Goal: Download file/media

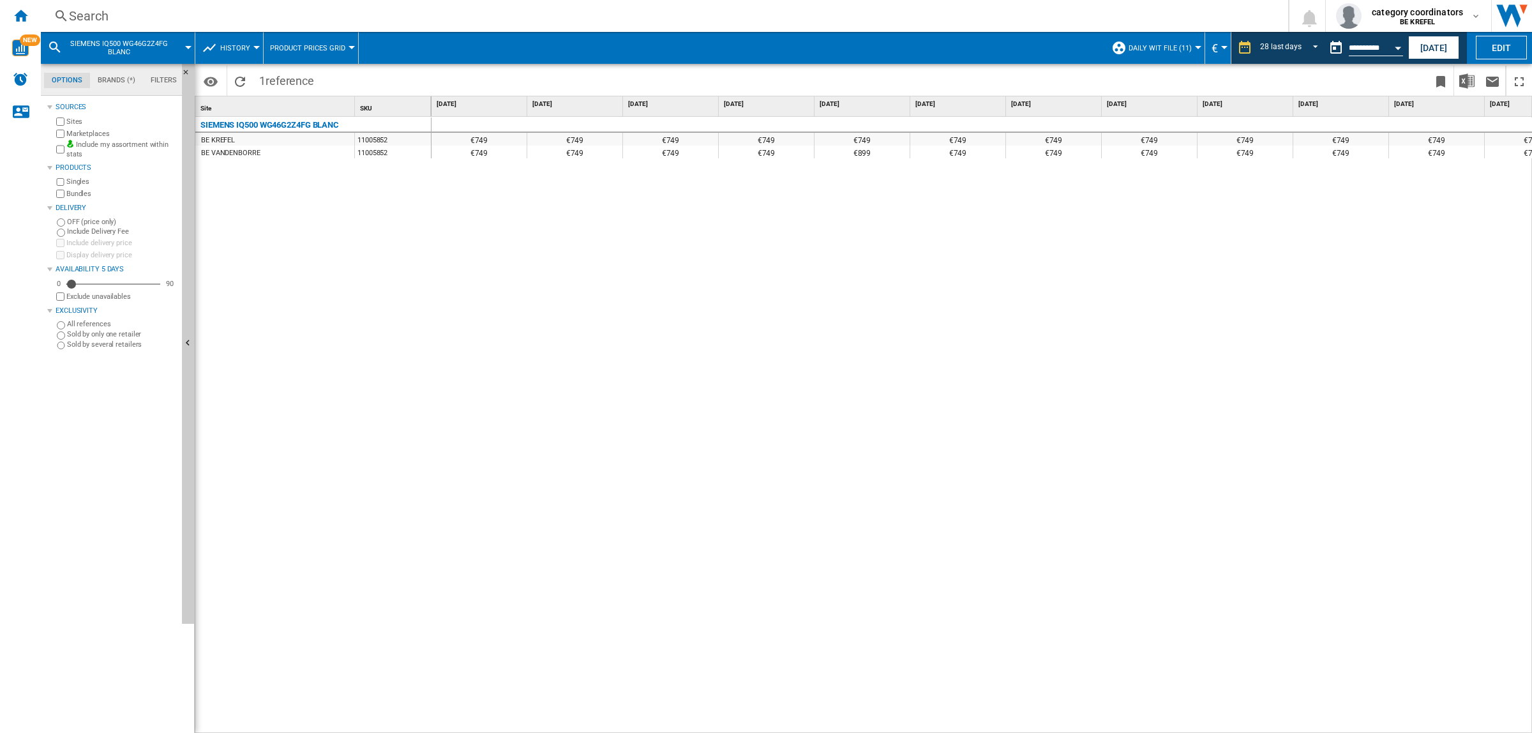
scroll to position [0, 878]
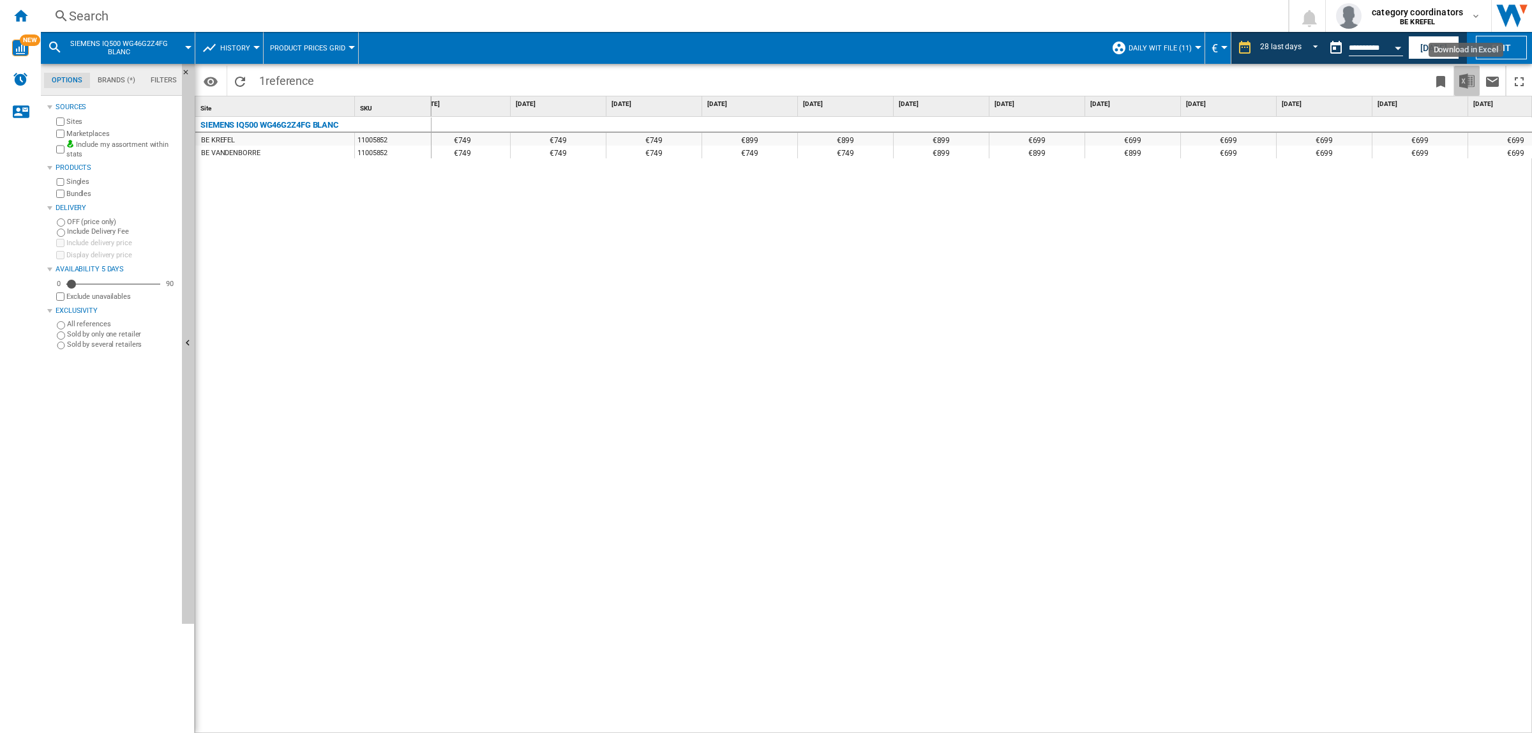
click at [1466, 84] on img "Download in Excel" at bounding box center [1466, 80] width 15 height 15
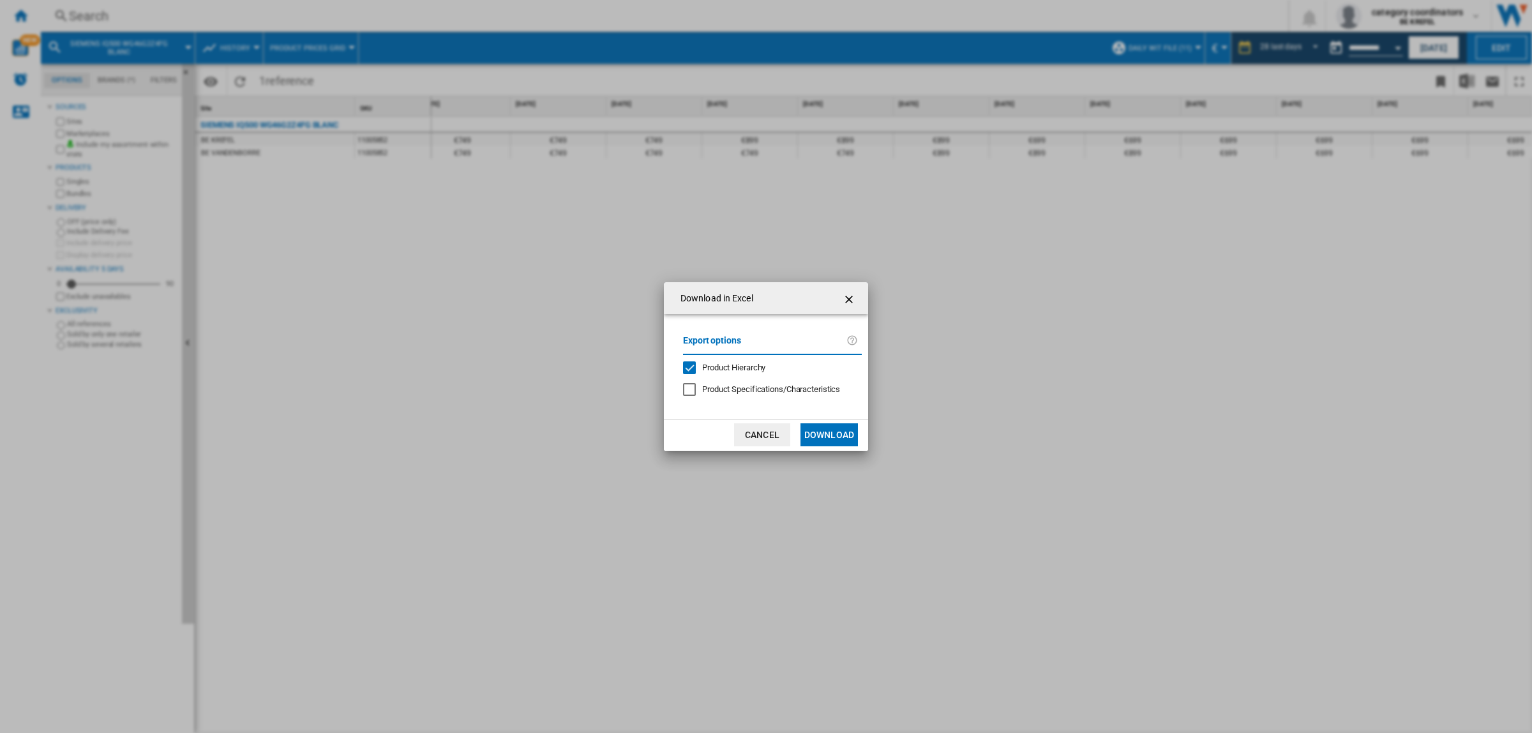
click at [825, 437] on button "Download" at bounding box center [828, 434] width 57 height 23
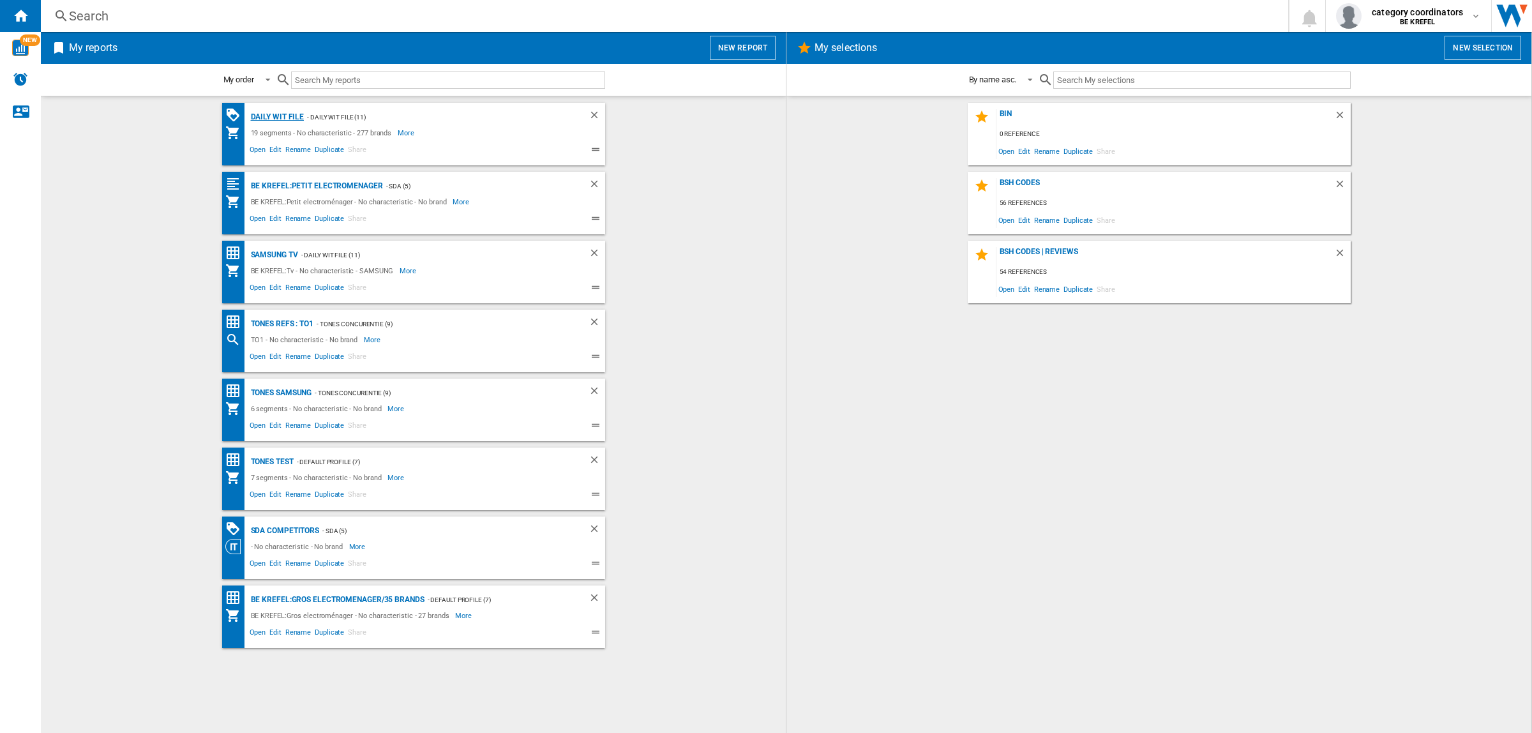
click at [266, 120] on div "Daily WIT file" at bounding box center [276, 117] width 57 height 16
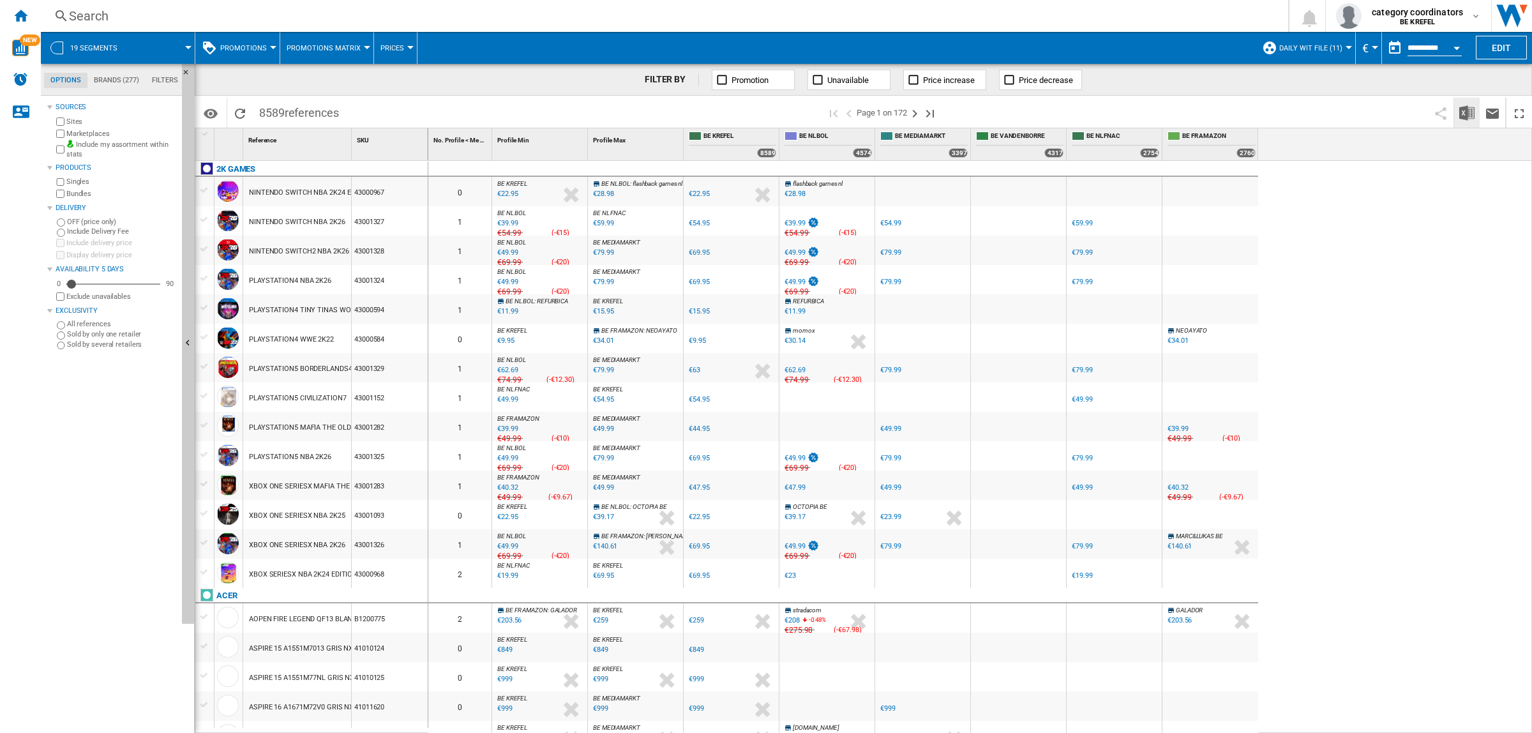
click at [1459, 110] on img "Download in Excel" at bounding box center [1466, 112] width 15 height 15
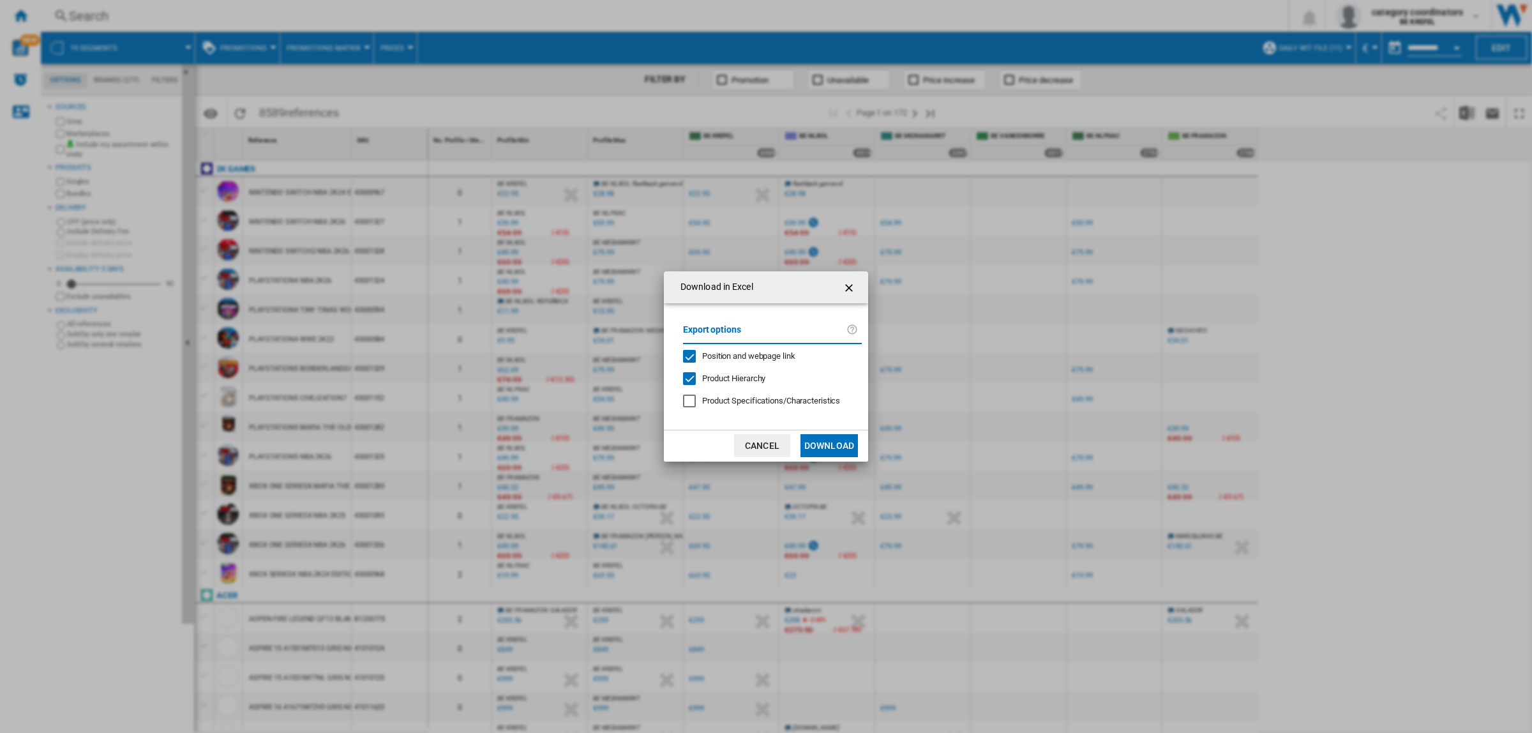
click at [830, 445] on button "Download" at bounding box center [828, 445] width 57 height 23
